Goal: Communication & Community: Answer question/provide support

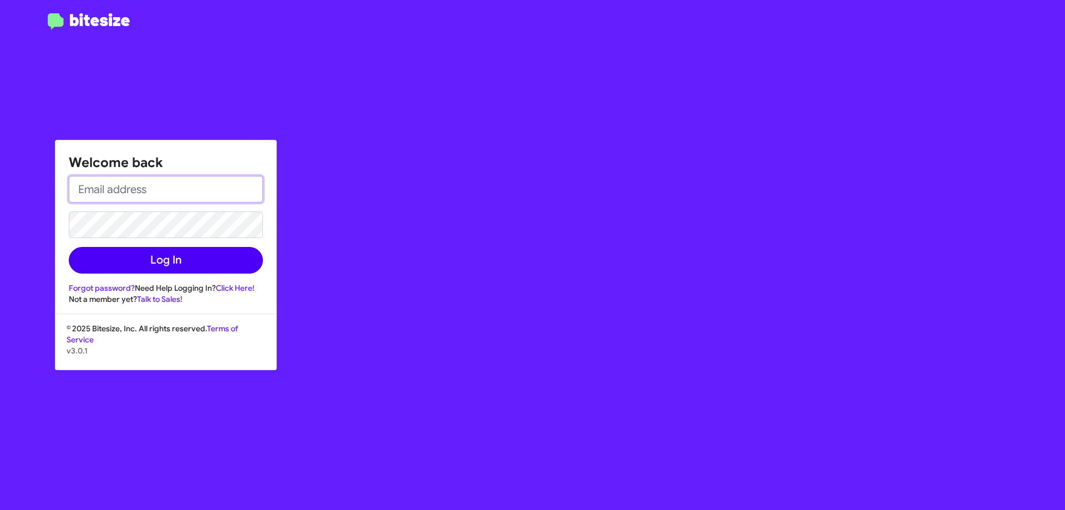
type input "[EMAIL_ADDRESS][DOMAIN_NAME]"
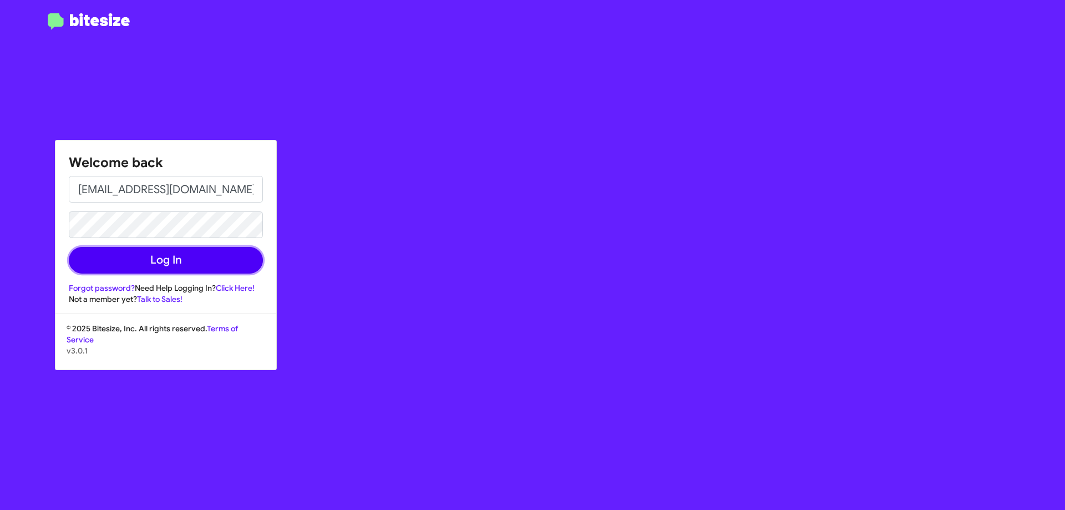
click at [112, 251] on button "Log In" at bounding box center [166, 260] width 194 height 27
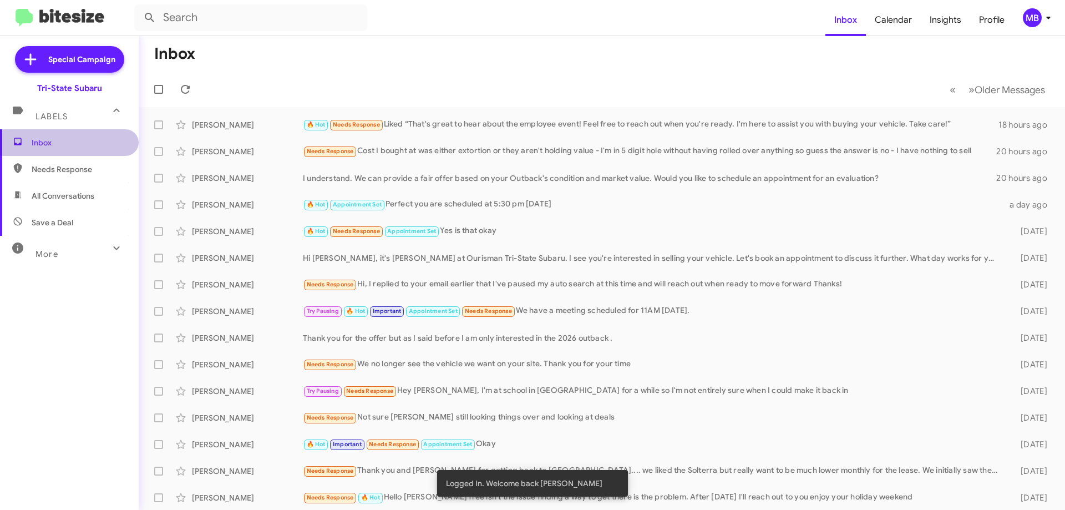
click at [87, 136] on span "Inbox" at bounding box center [69, 142] width 139 height 27
click at [450, 119] on div "🔥 Hot Needs Response Liked “That's great to hear about the employee event! Feel…" at bounding box center [657, 124] width 709 height 13
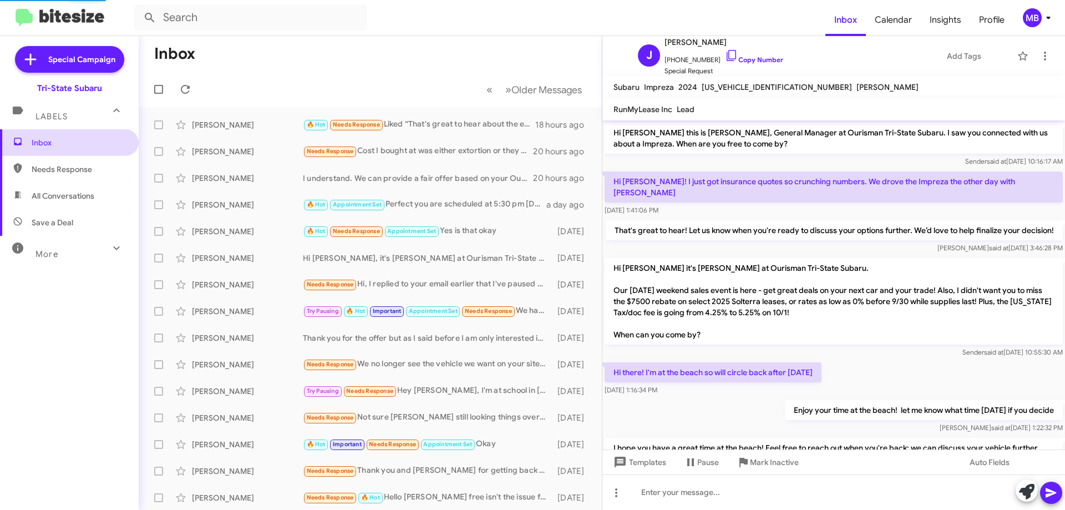
scroll to position [220, 0]
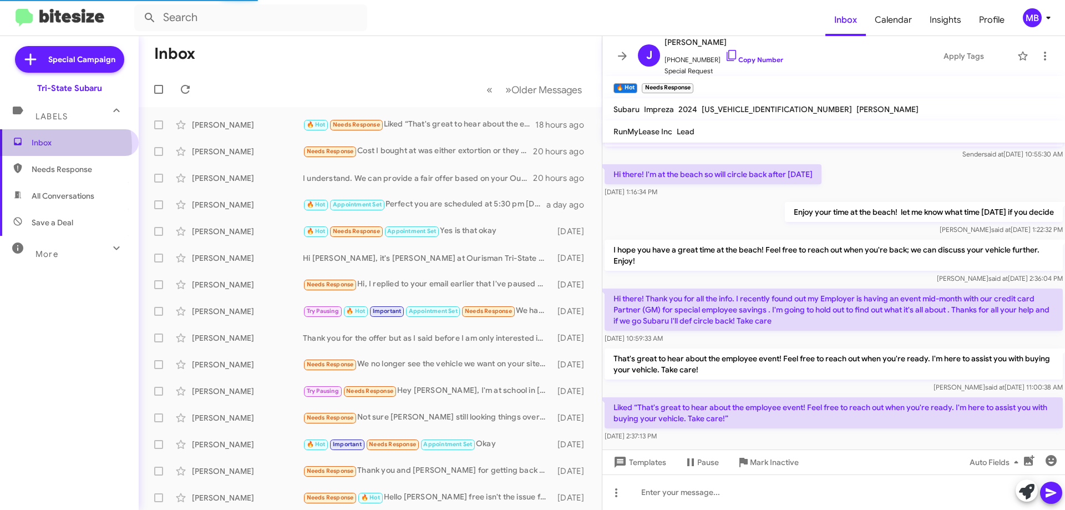
click at [36, 146] on span "Inbox" at bounding box center [79, 142] width 94 height 11
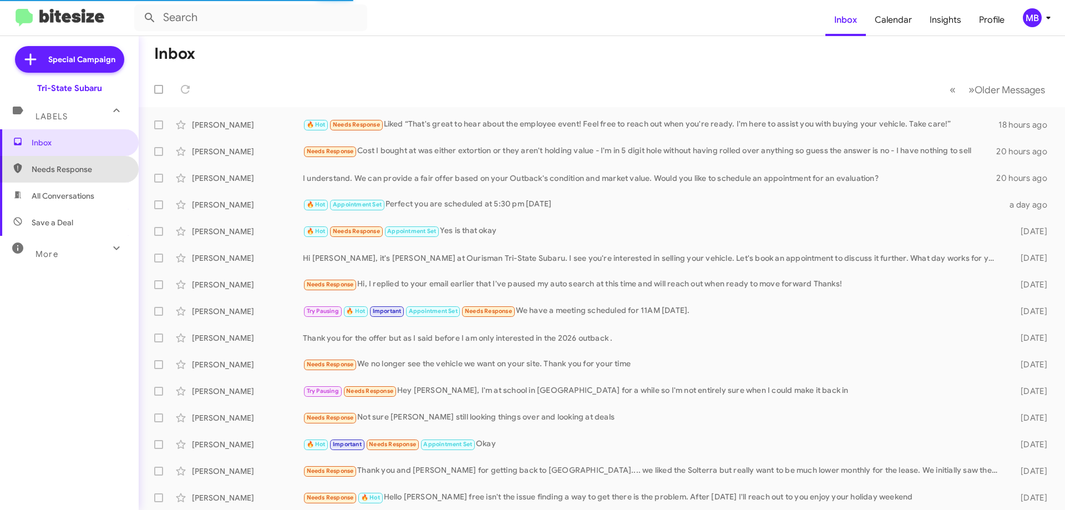
click at [72, 169] on span "Needs Response" at bounding box center [79, 169] width 94 height 11
type input "in:needs-response"
